Goal: Transaction & Acquisition: Purchase product/service

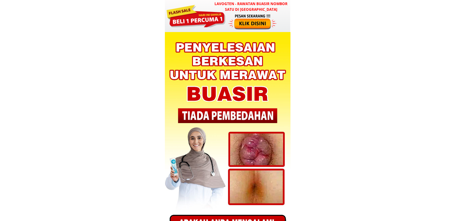
click at [201, 21] on div at bounding box center [196, 15] width 60 height 24
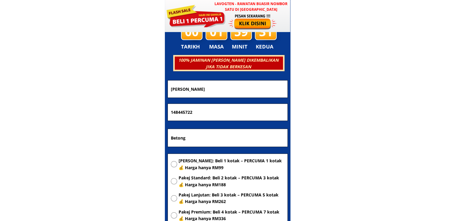
scroll to position [1700, 0]
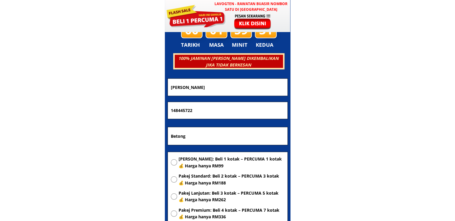
drag, startPoint x: 224, startPoint y: 132, endPoint x: 91, endPoint y: 133, distance: 133.4
paste input "KEDA goreng pisang tepi nilai perabot bukit sawa Binjai rendah [GEOGRAPHIC_DATA]"
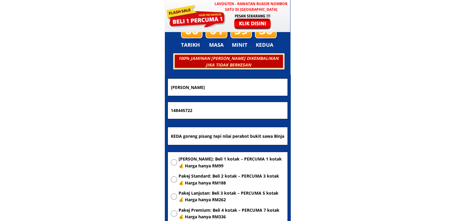
scroll to position [0, 75]
type input "KEDA goreng pisang tepi nilai perabot bukit sawa Binjai rendah [GEOGRAPHIC_DATA]"
click at [206, 158] on span "[PERSON_NAME]: Beli 1 kotak – PERCUMA 1 kotak 💰 Harga hanya RM99" at bounding box center [232, 162] width 106 height 13
radio input "true"
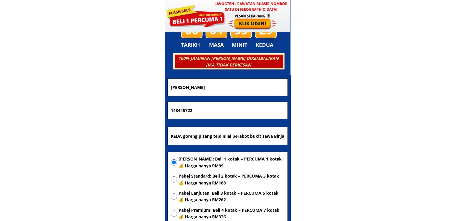
drag, startPoint x: 213, startPoint y: 110, endPoint x: 78, endPoint y: 112, distance: 134.6
paste input "9 535 7868"
click at [185, 110] on input "19 535 7868" at bounding box center [227, 110] width 117 height 17
click at [177, 110] on input "19 5357868" at bounding box center [227, 110] width 117 height 17
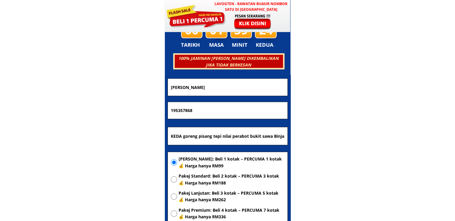
type input "195357868"
drag, startPoint x: 219, startPoint y: 88, endPoint x: 83, endPoint y: 92, distance: 136.8
paste input "[PERSON_NAME]"
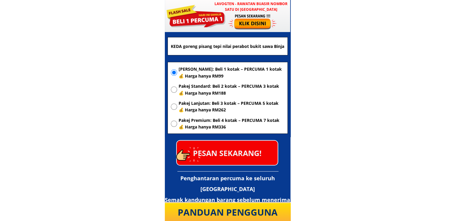
type input "[PERSON_NAME]"
click at [236, 153] on p "PESAN SEKARANG!" at bounding box center [227, 153] width 101 height 24
